Goal: Transaction & Acquisition: Subscribe to service/newsletter

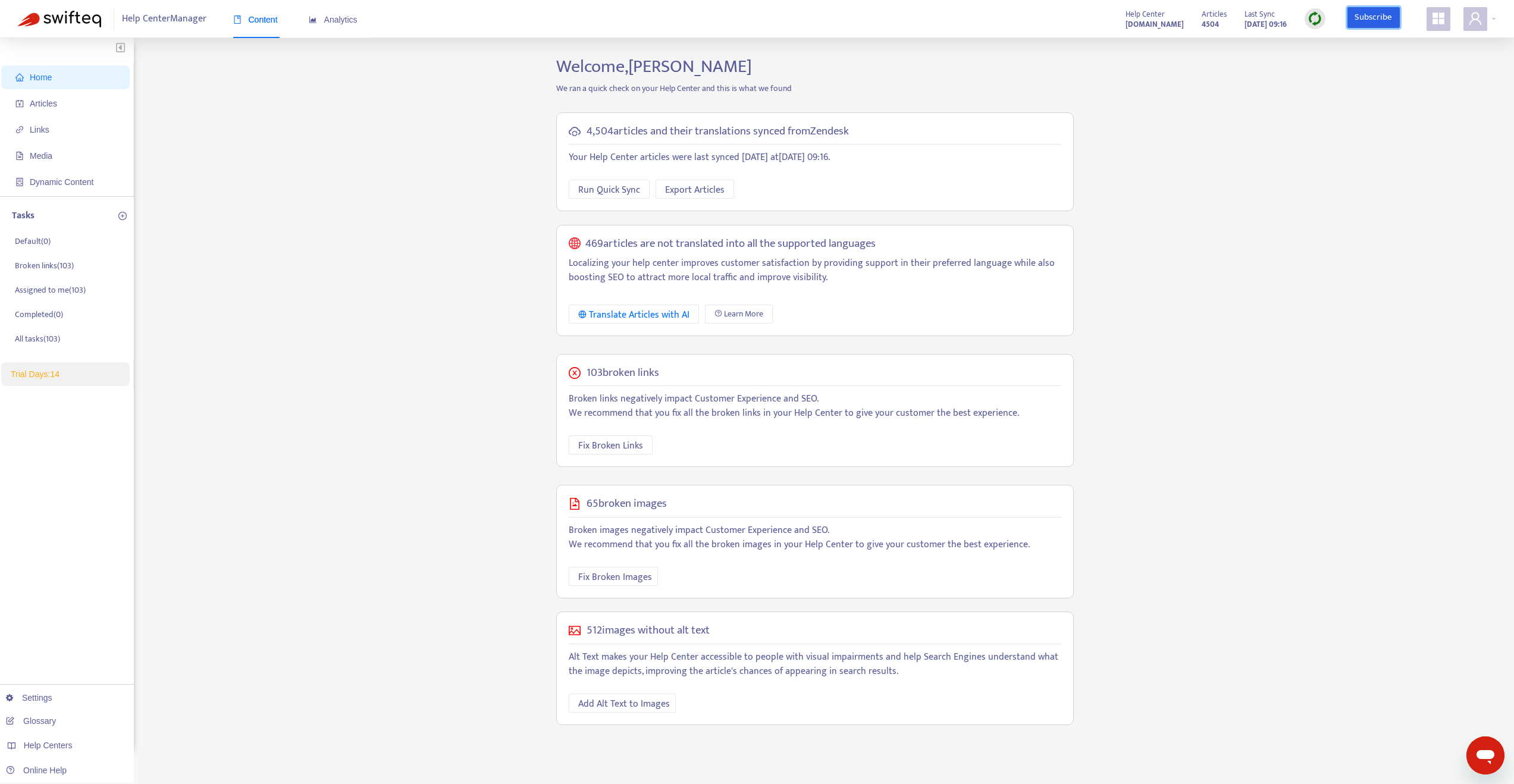
click at [1373, 16] on link "Subscribe" at bounding box center [1374, 18] width 52 height 21
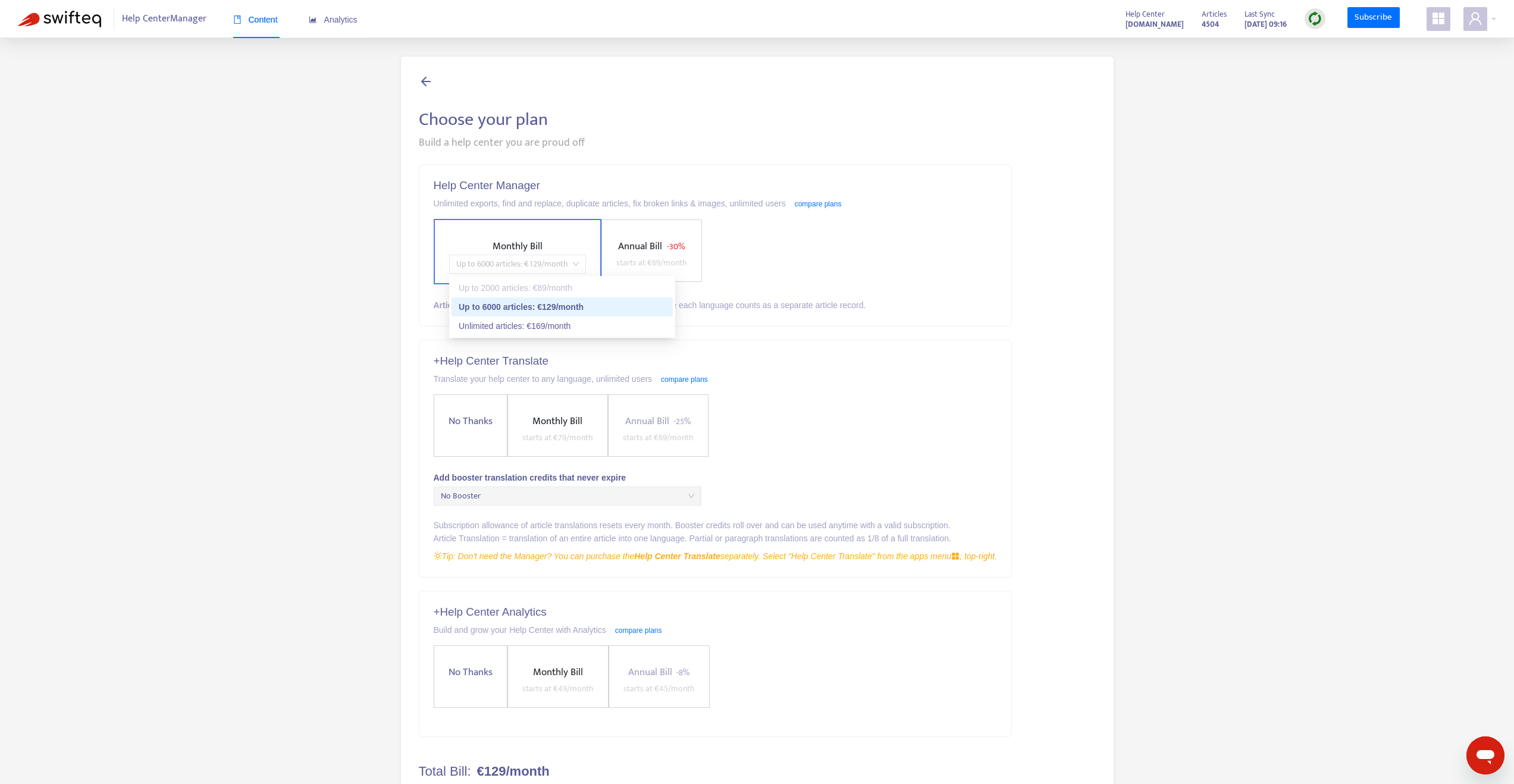
click at [492, 267] on span "Up to 6000 articles : € 129 /month" at bounding box center [517, 264] width 123 height 18
click at [499, 322] on div "Unlimited articles : € 169 /month" at bounding box center [562, 326] width 207 height 13
click at [317, 344] on div "Choose your plan Build a help center you are proud off Help Center Manager Unli…" at bounding box center [757, 453] width 1479 height 794
click at [467, 419] on span "No Thanks" at bounding box center [470, 422] width 54 height 16
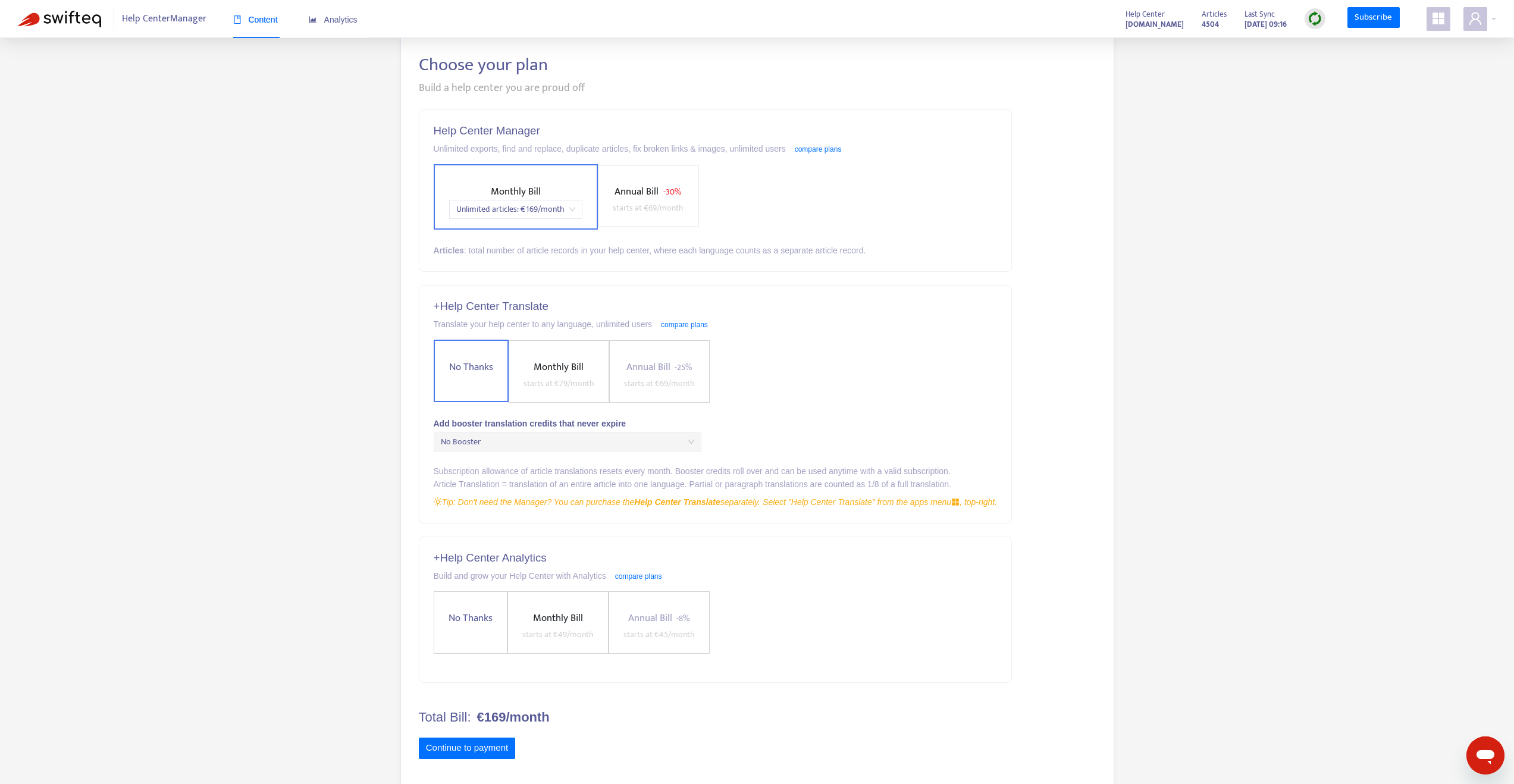
scroll to position [67, 0]
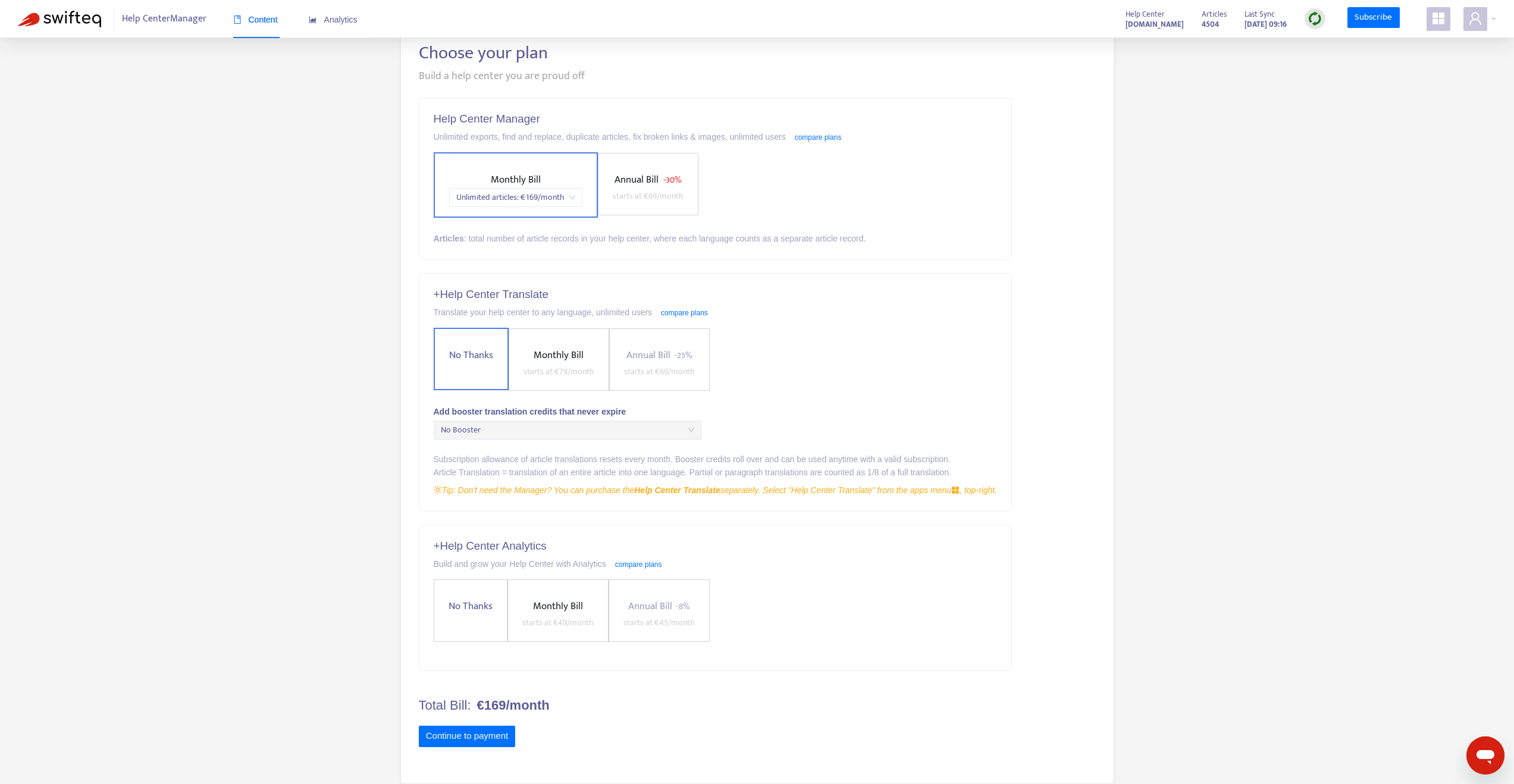
click at [449, 604] on span "No Thanks" at bounding box center [470, 606] width 54 height 16
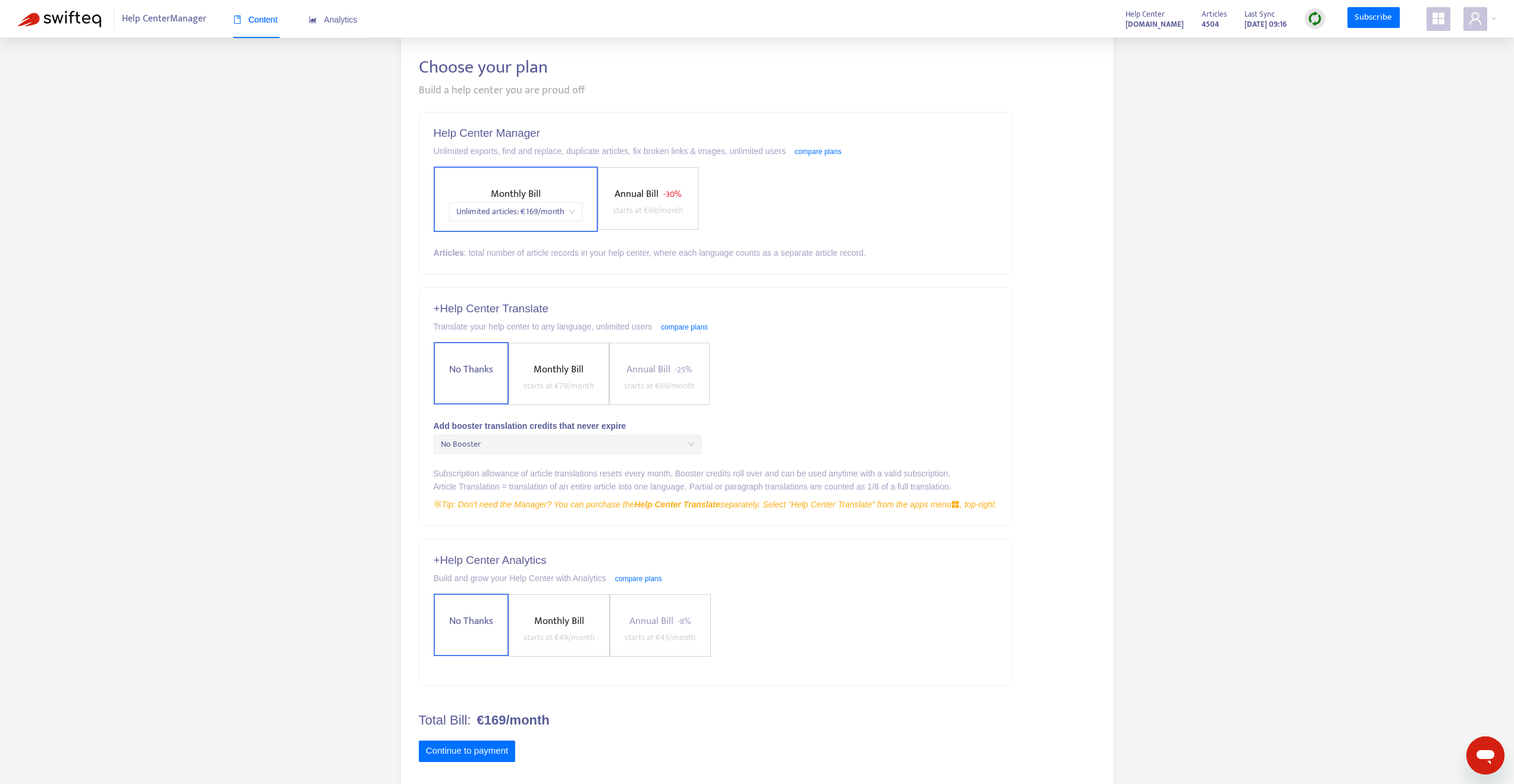
scroll to position [67, 0]
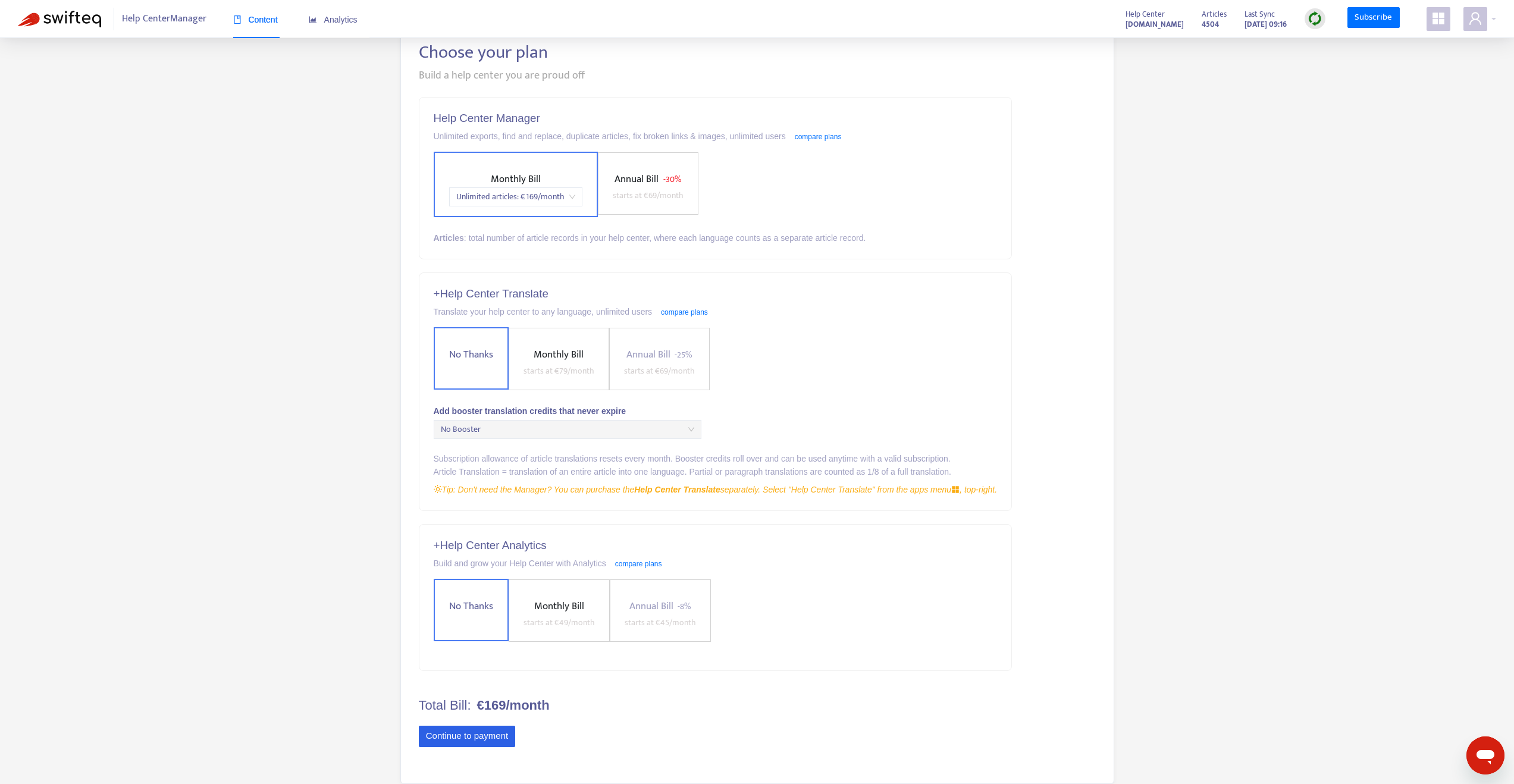
click at [451, 739] on button "Continue to payment" at bounding box center [467, 736] width 97 height 21
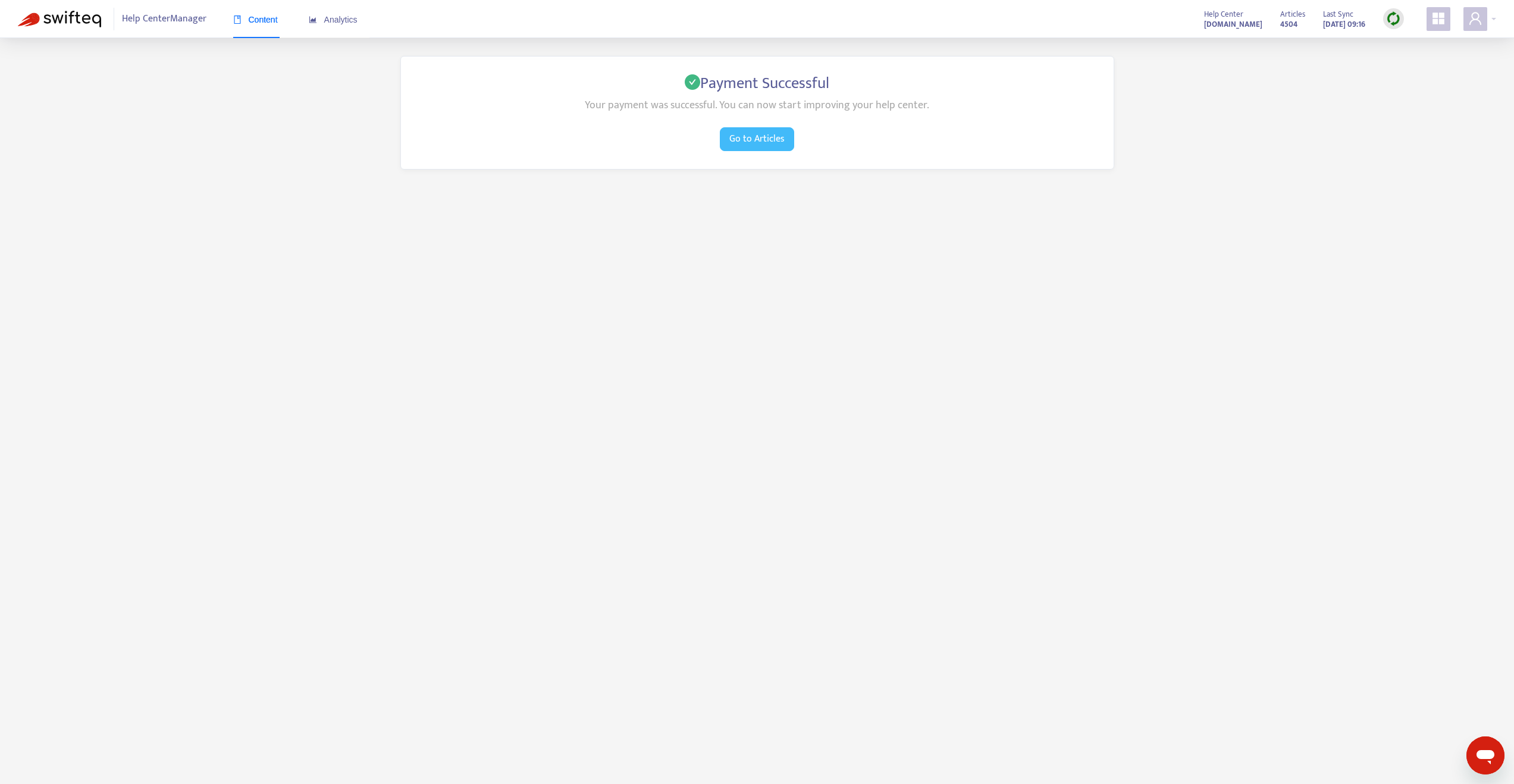
click at [759, 143] on span "Go to Articles" at bounding box center [757, 138] width 56 height 15
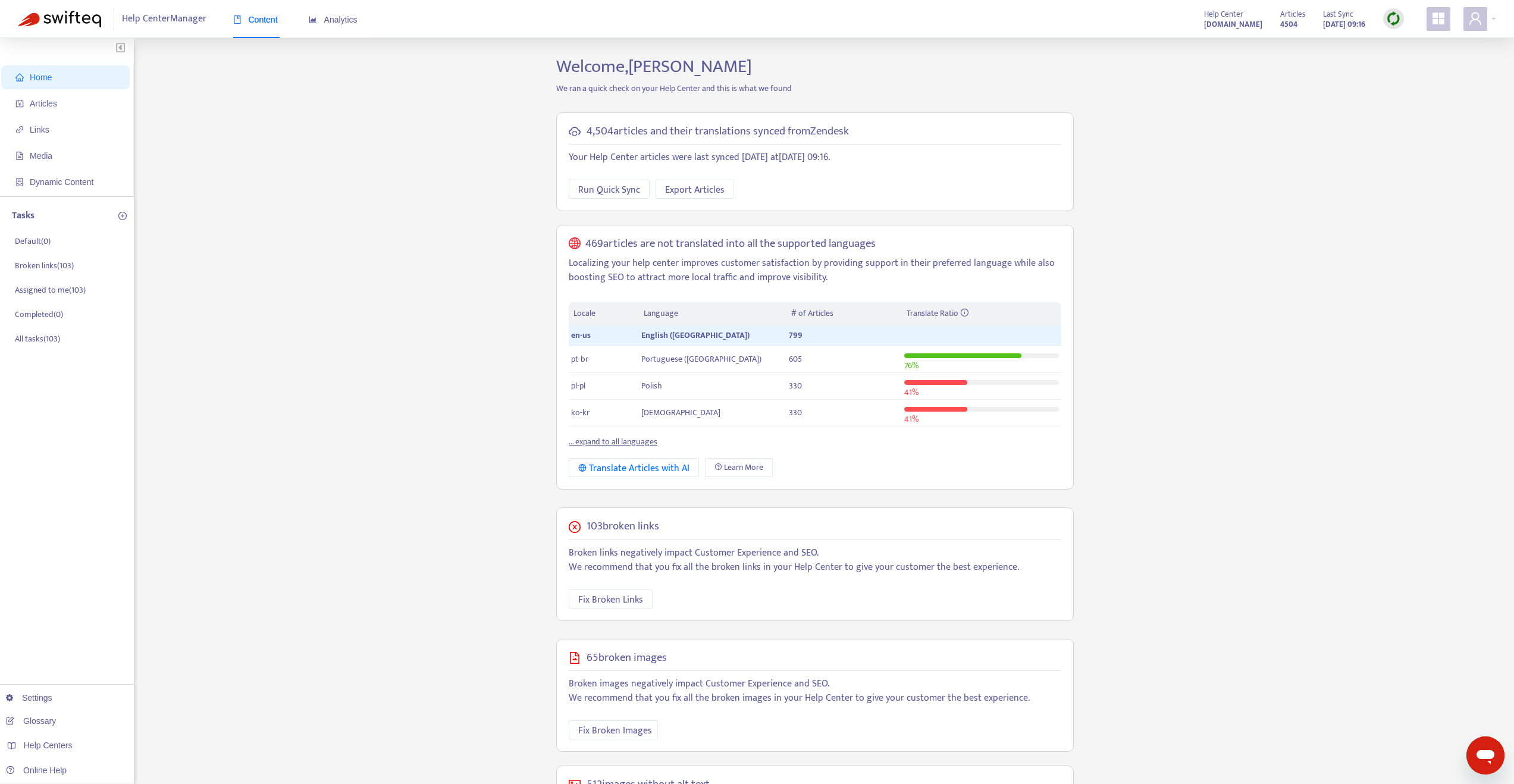
click at [611, 442] on link "... expand to all languages" at bounding box center [613, 442] width 88 height 13
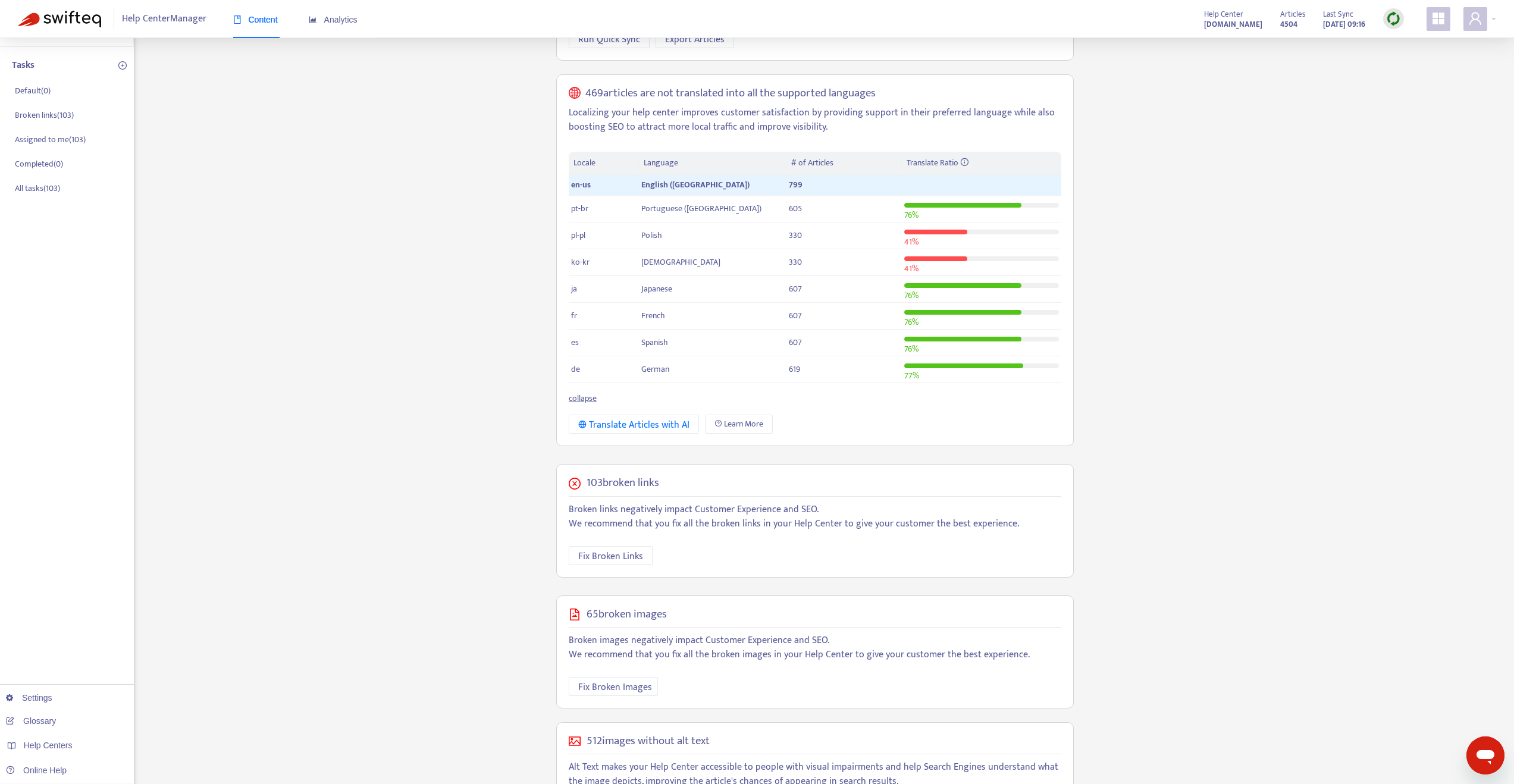
scroll to position [220, 0]
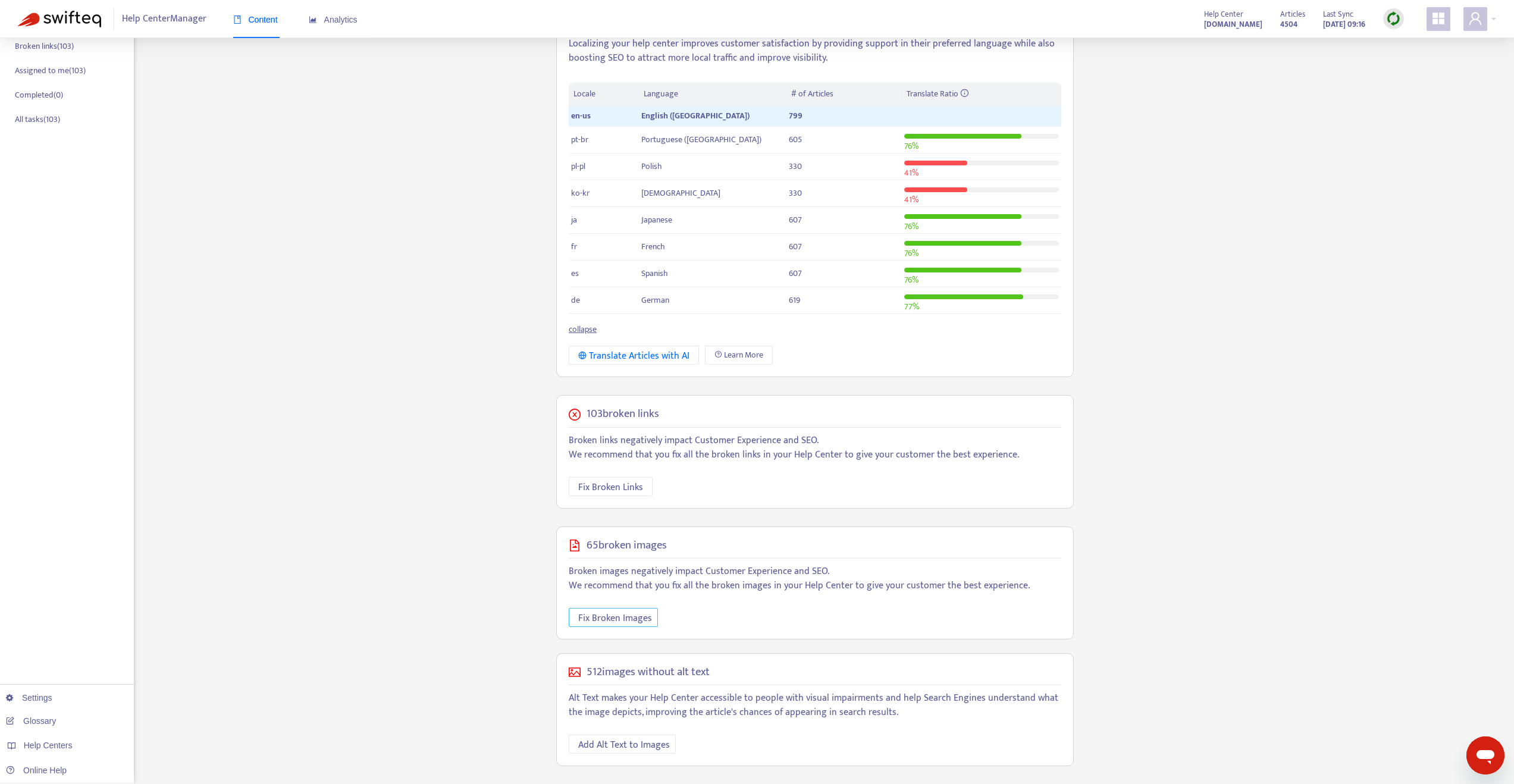
click at [636, 619] on span "Fix Broken Images" at bounding box center [615, 618] width 74 height 15
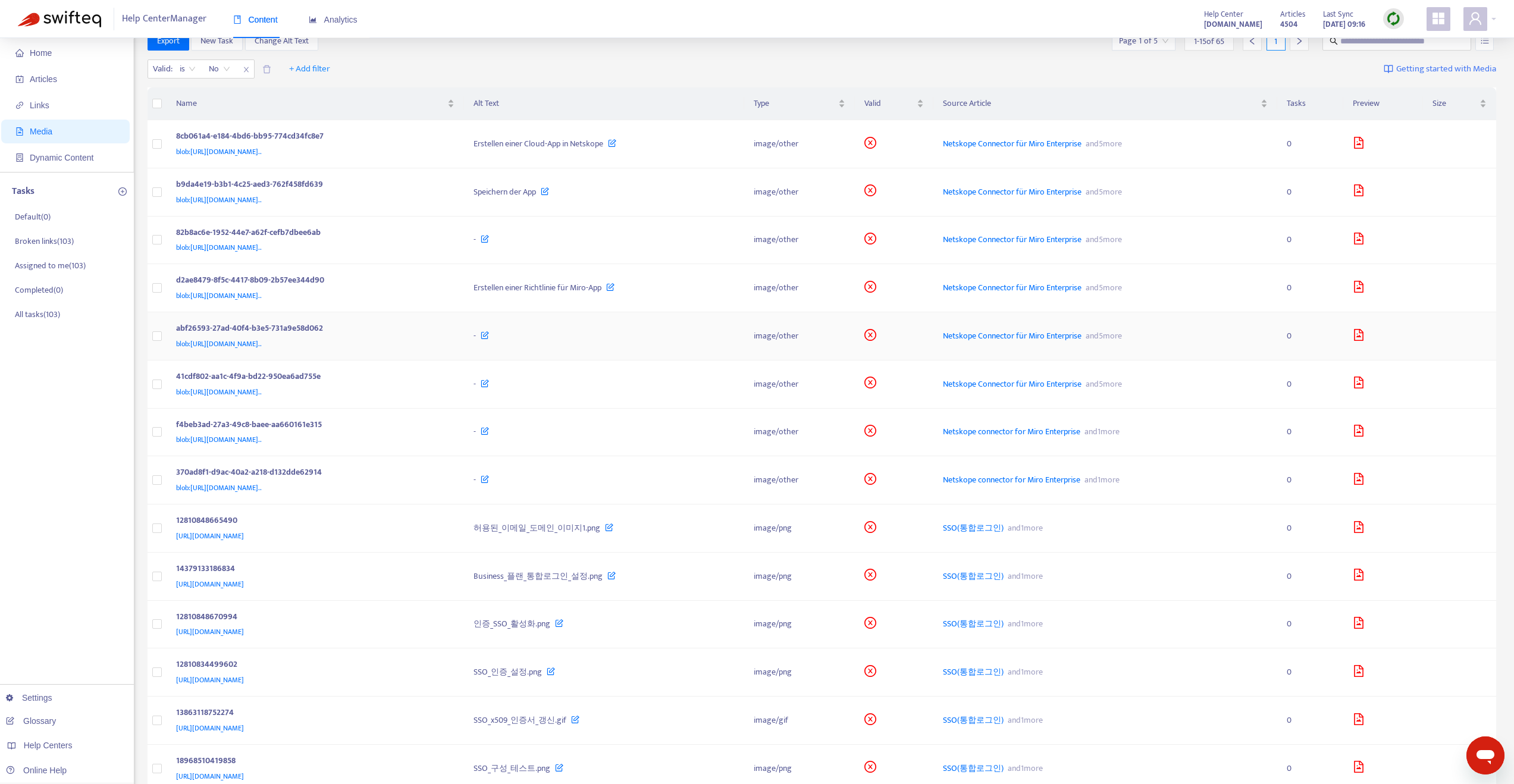
scroll to position [148, 0]
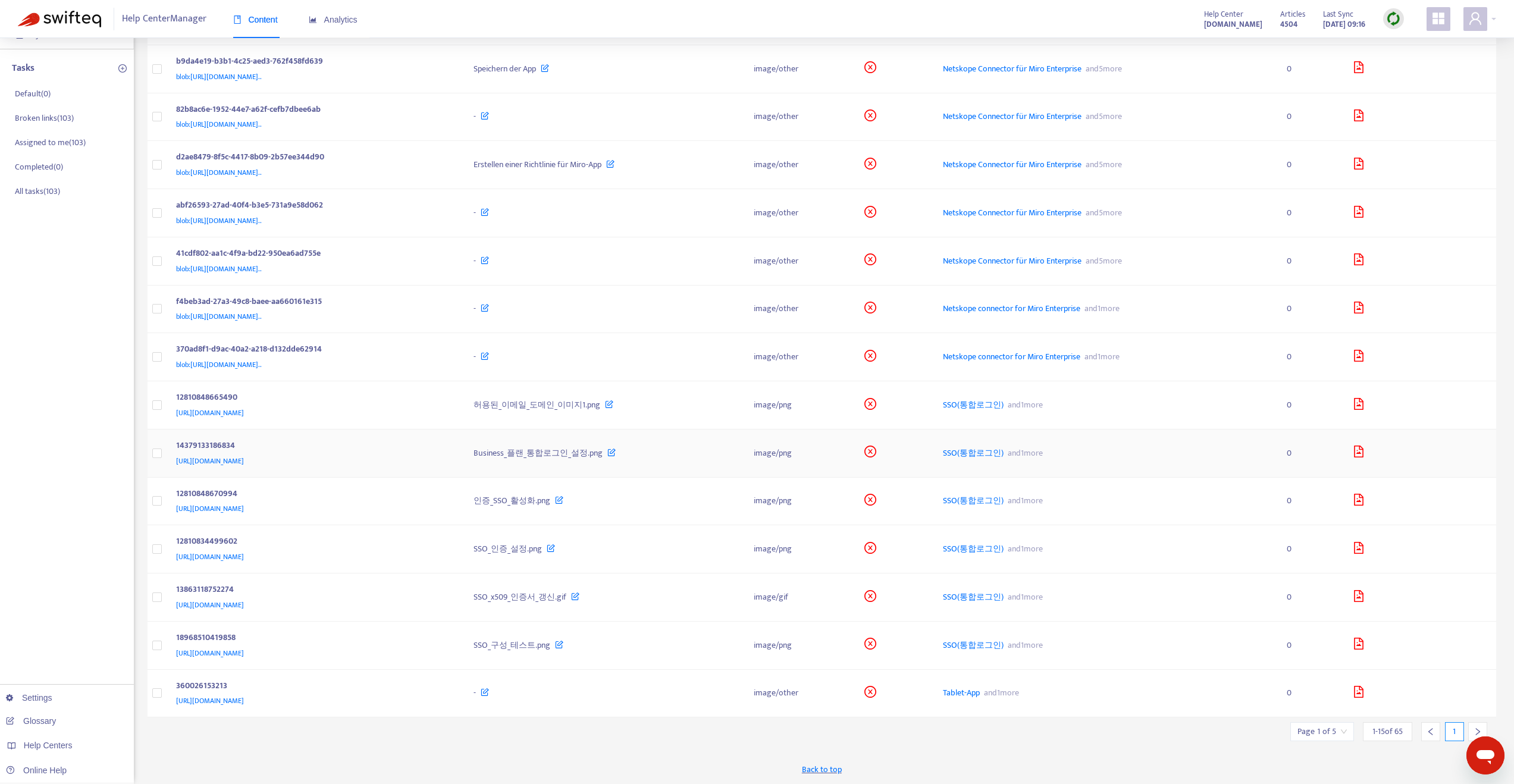
click at [244, 461] on span "https://help.miro.com/hc/article_attachments/14379133186834" at bounding box center [210, 461] width 68 height 12
click at [201, 398] on div "12810848665490" at bounding box center [313, 398] width 274 height 15
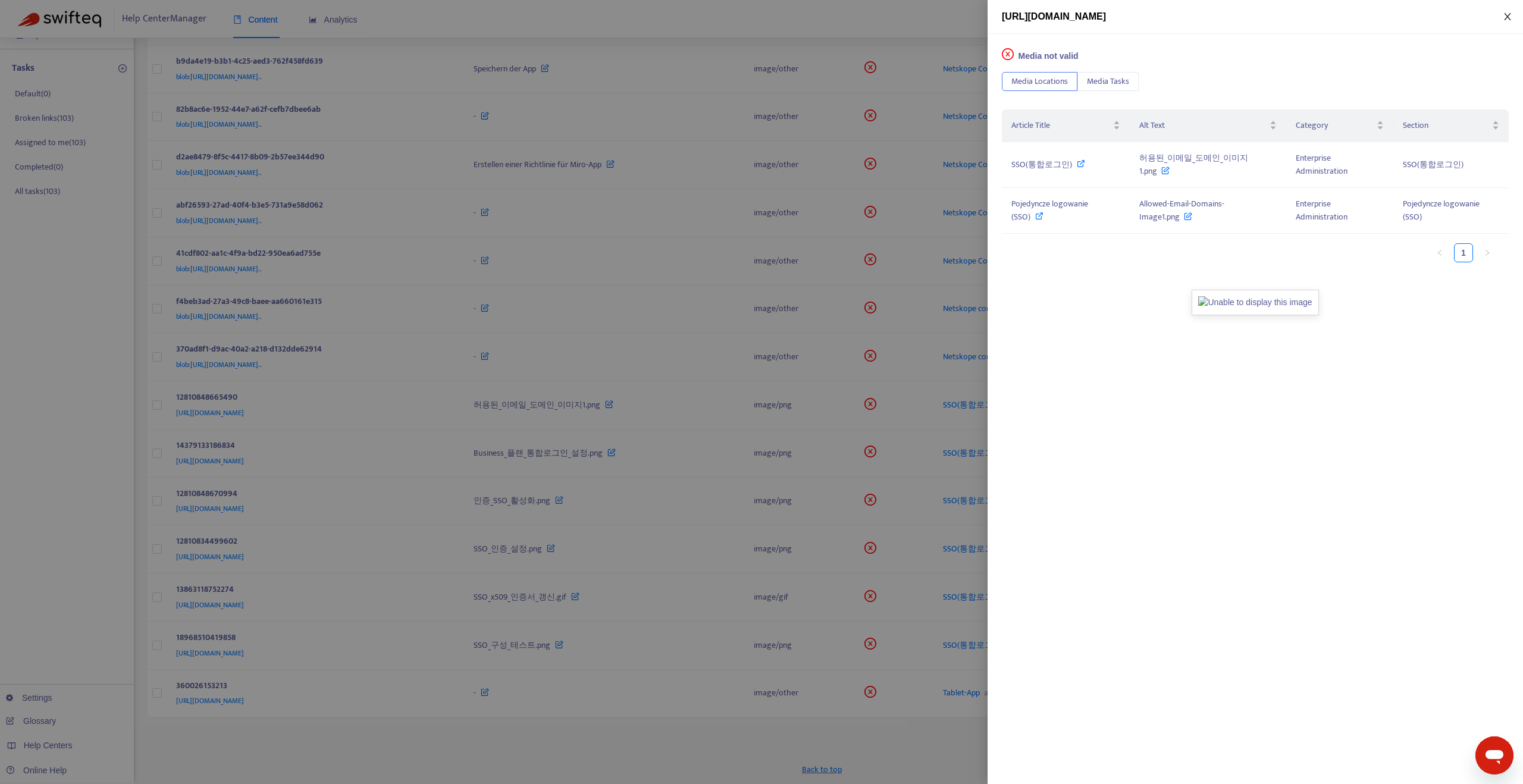
click at [1506, 13] on icon "close" at bounding box center [1508, 16] width 10 height 10
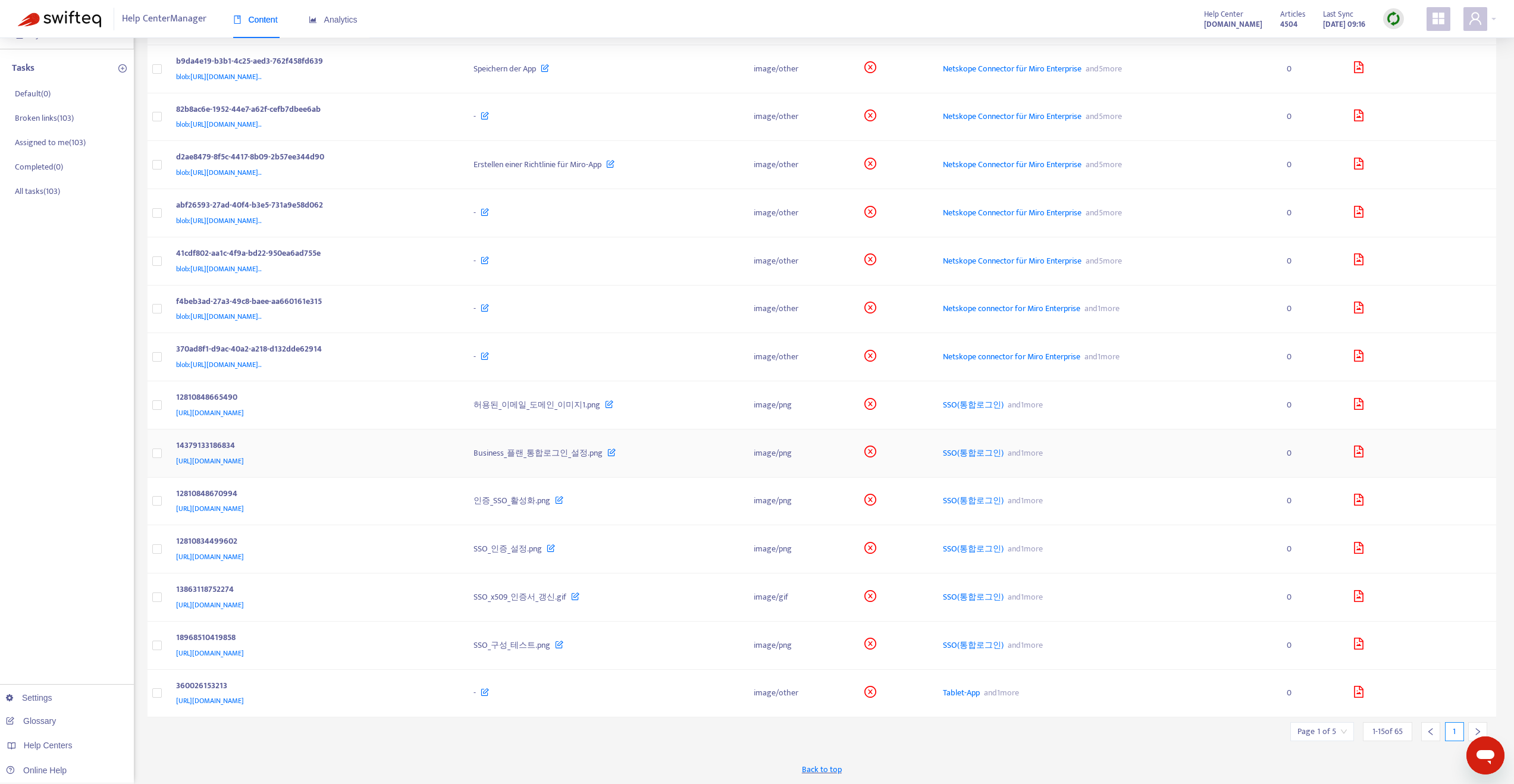
click at [430, 455] on div "https://help.miro.com/hc/article_attachments/14379133186834" at bounding box center [313, 461] width 274 height 13
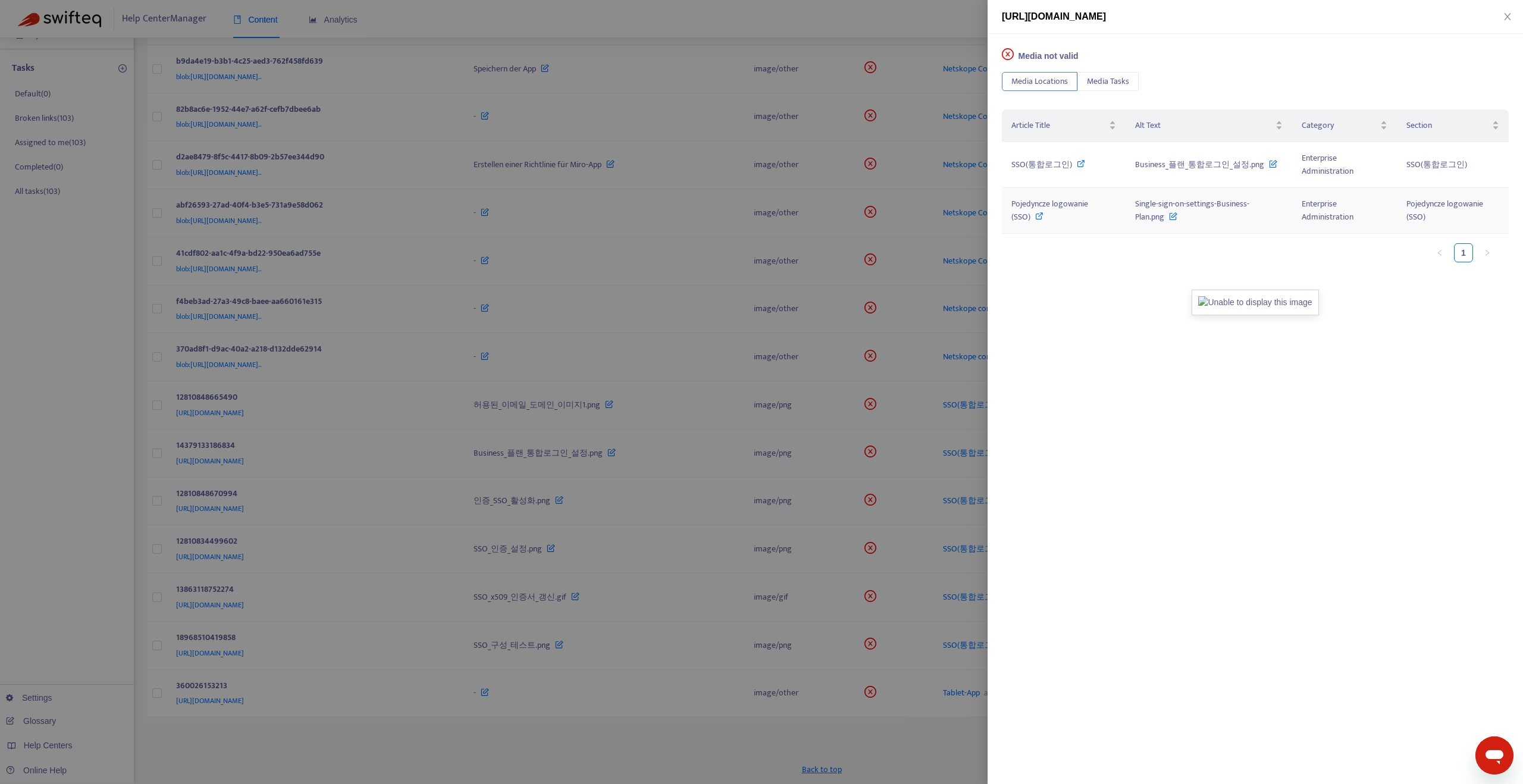
click at [1040, 217] on icon at bounding box center [1039, 216] width 9 height 9
click at [1293, 450] on div "Media not valid Media Locations Media Tasks Article Title Alt Text Category Sec…" at bounding box center [1255, 409] width 535 height 750
click at [1508, 15] on icon "close" at bounding box center [1507, 16] width 7 height 7
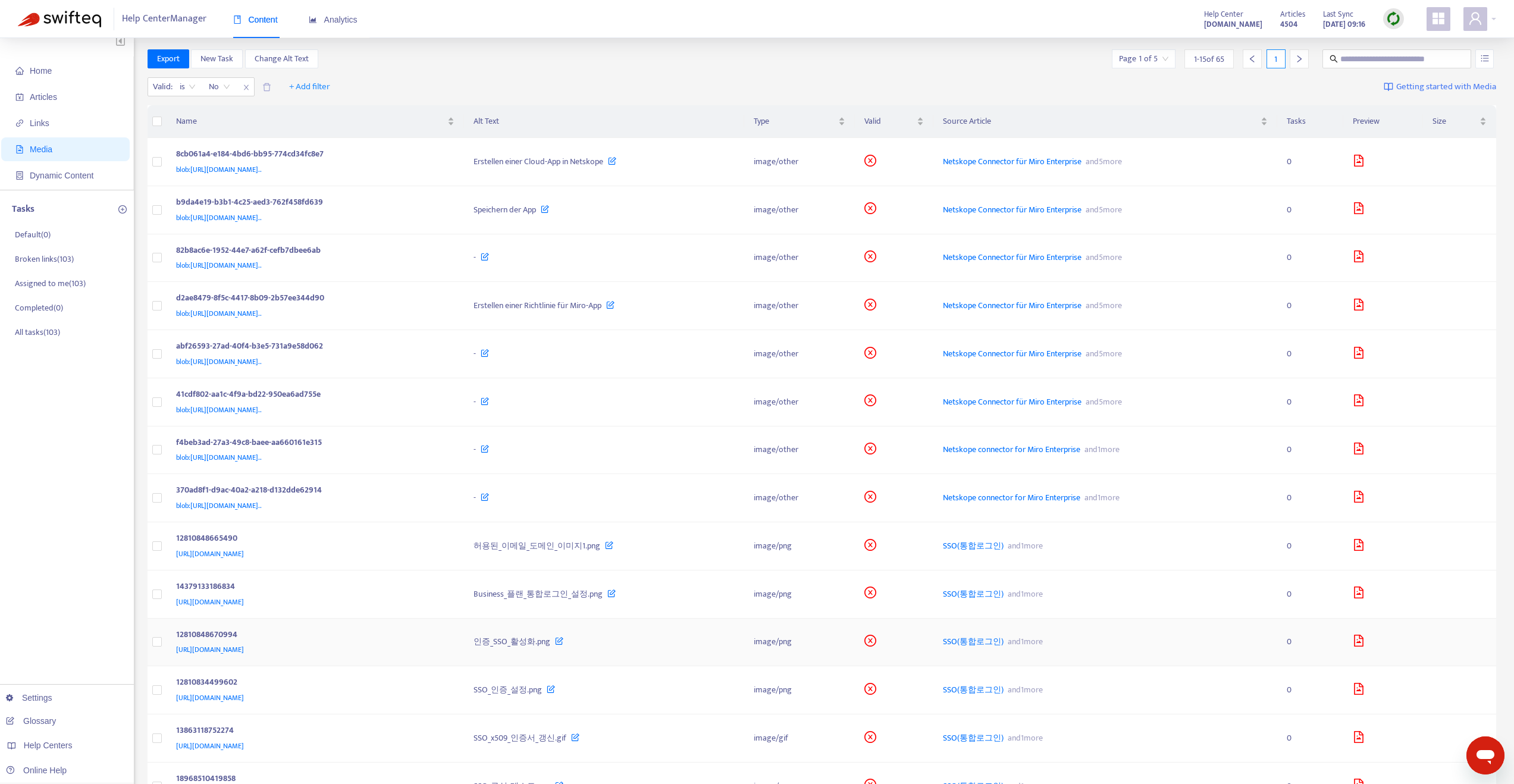
scroll to position [0, 0]
